Goal: Transaction & Acquisition: Book appointment/travel/reservation

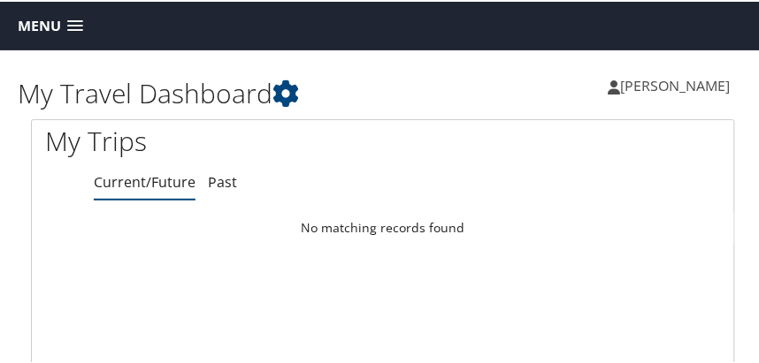
click at [76, 25] on span at bounding box center [75, 25] width 16 height 12
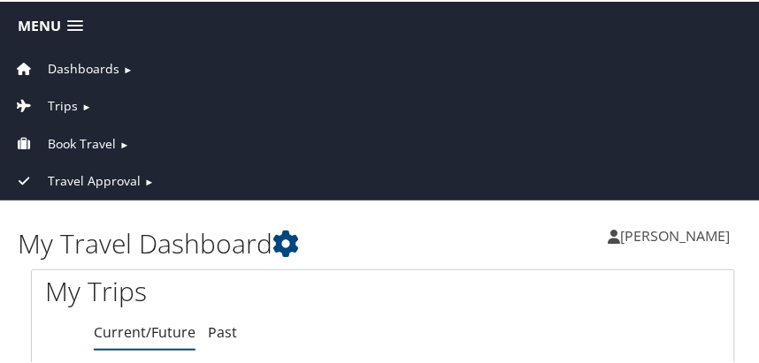
click at [72, 140] on span "Book Travel" at bounding box center [82, 142] width 68 height 19
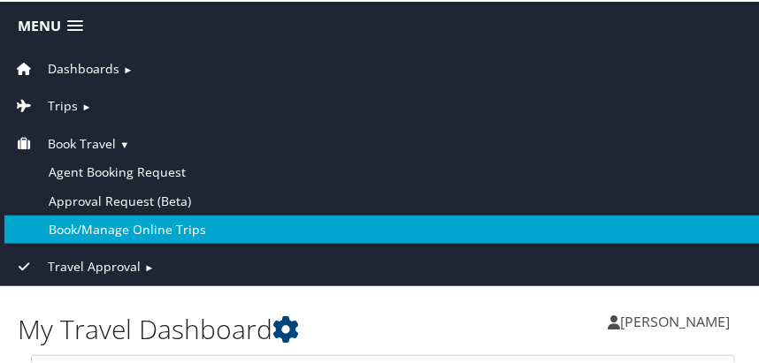
click at [84, 225] on link "Book/Manage Online Trips" at bounding box center [382, 228] width 757 height 28
